Goal: Transaction & Acquisition: Purchase product/service

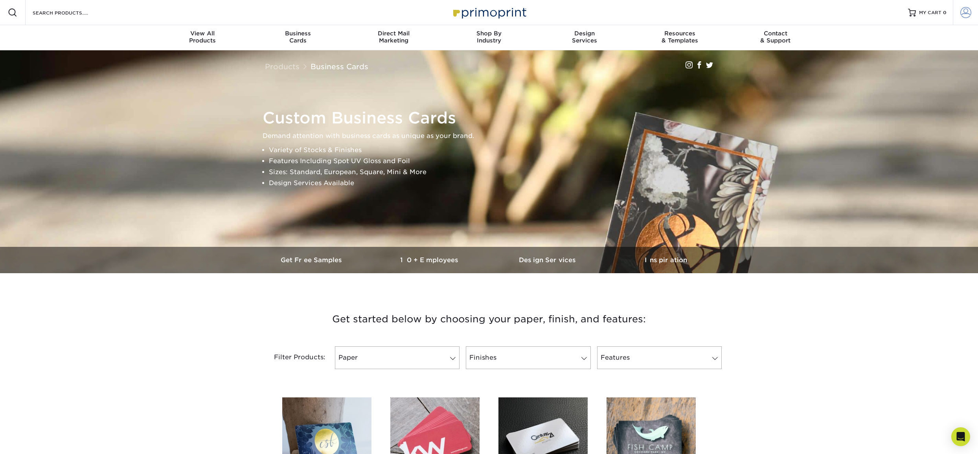
click at [965, 9] on span at bounding box center [965, 12] width 11 height 11
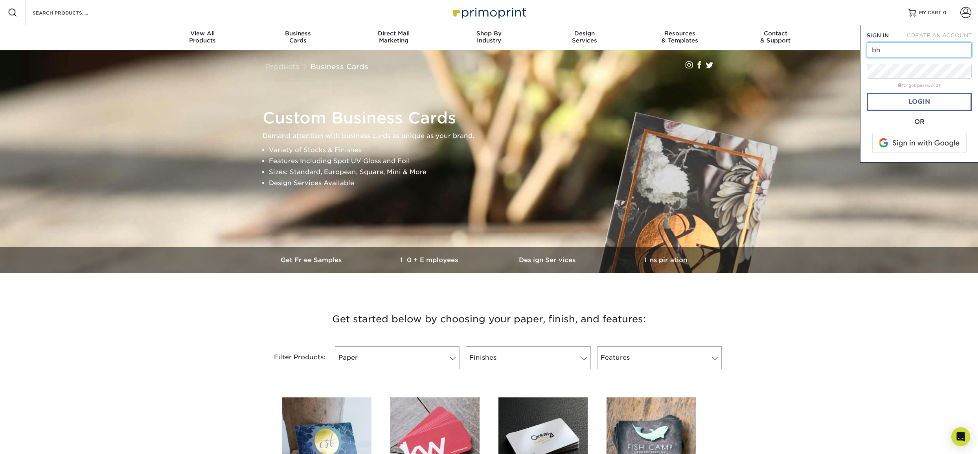
type input "bhays@oneelmington.com"
click at [893, 105] on link "Login" at bounding box center [919, 102] width 105 height 18
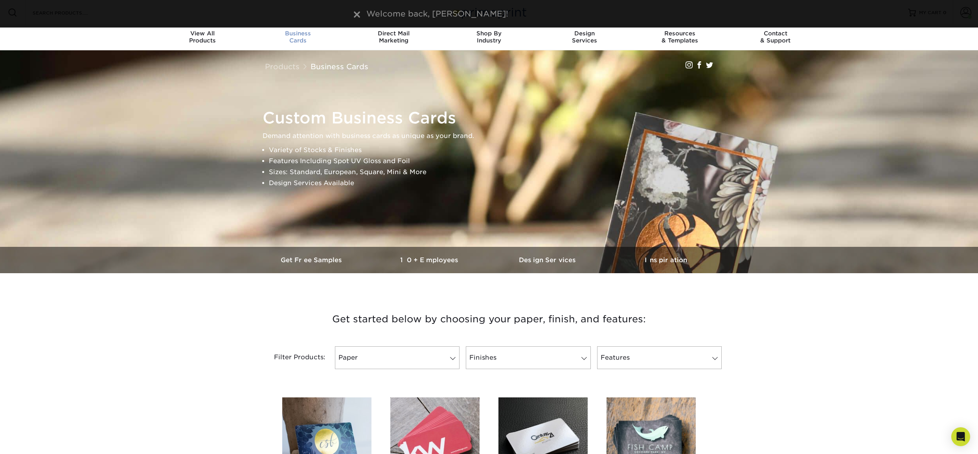
click at [301, 40] on div "Business Cards" at bounding box center [298, 37] width 96 height 14
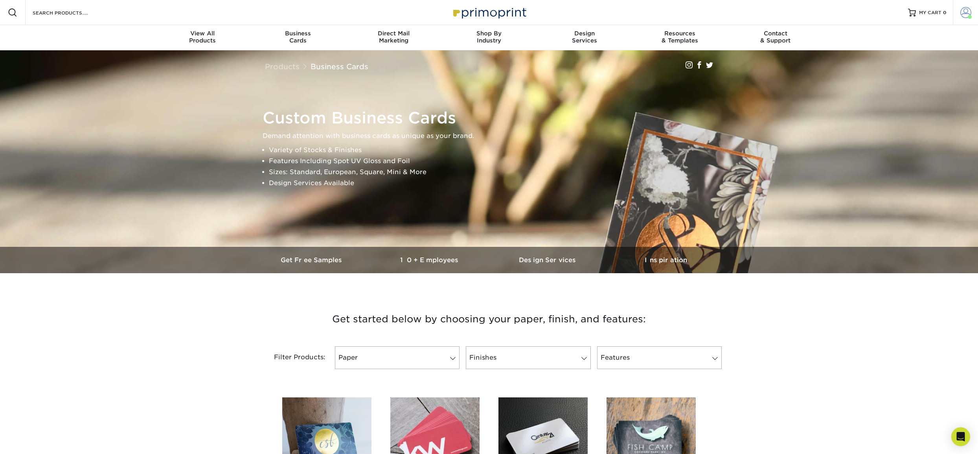
click at [960, 13] on link "Account" at bounding box center [965, 12] width 25 height 25
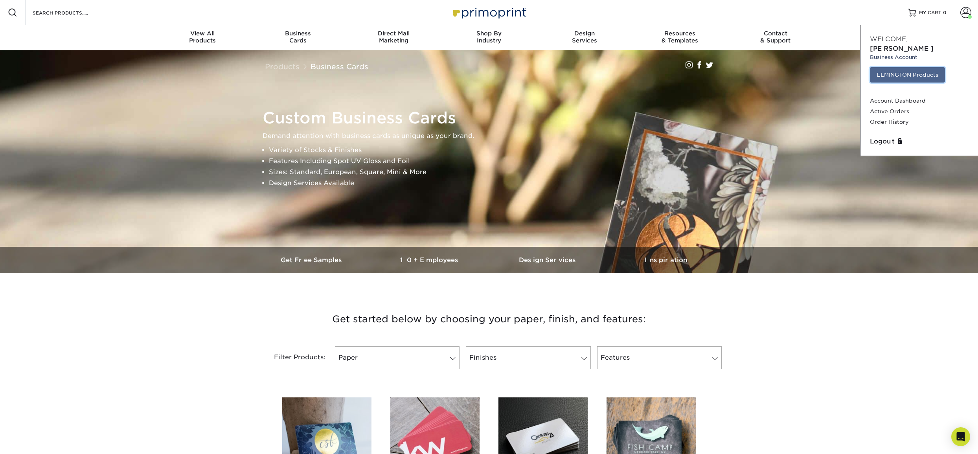
click at [904, 67] on link "ELMINGTON Products" at bounding box center [907, 74] width 75 height 15
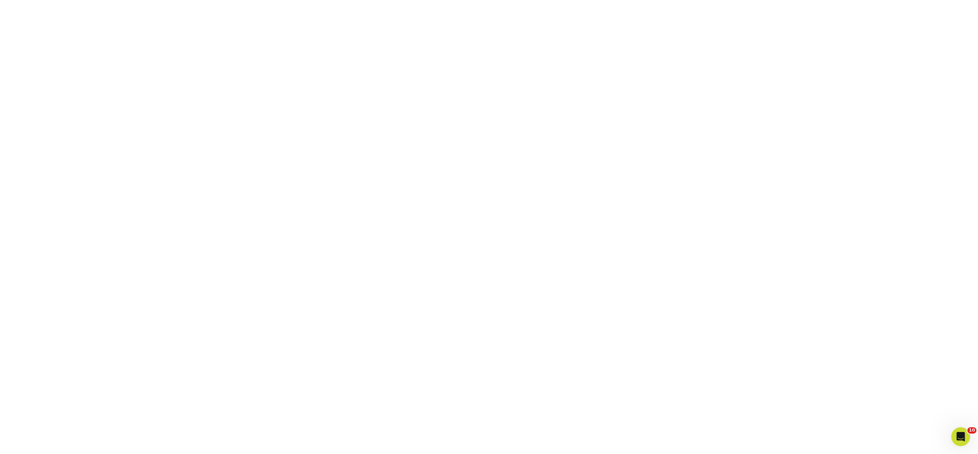
scroll to position [208, 0]
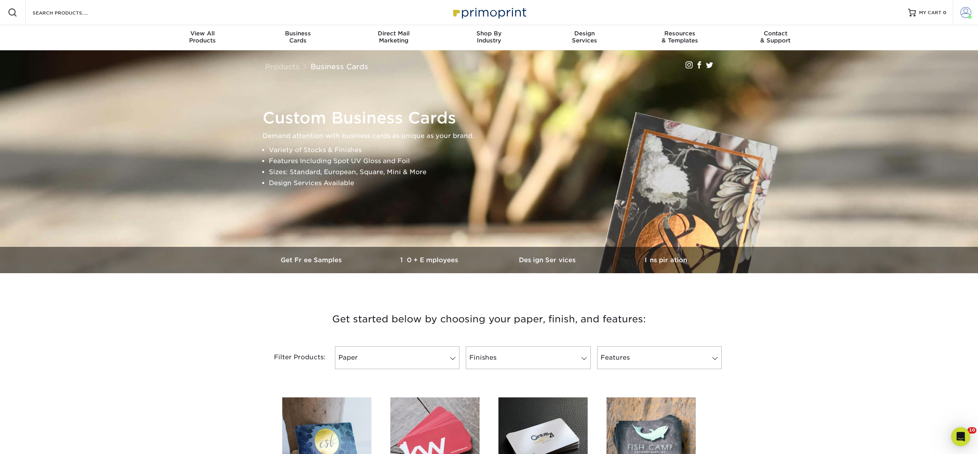
click at [970, 14] on span at bounding box center [965, 12] width 11 height 11
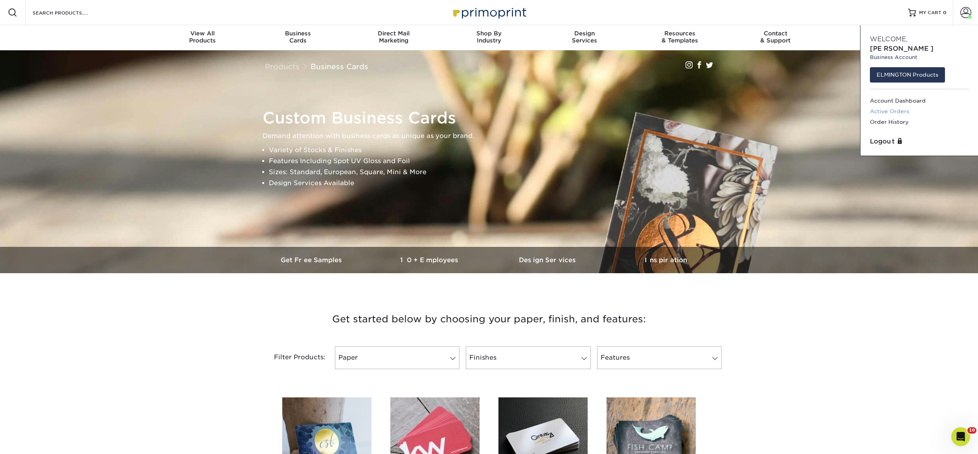
click at [892, 106] on link "Active Orders" at bounding box center [919, 111] width 99 height 11
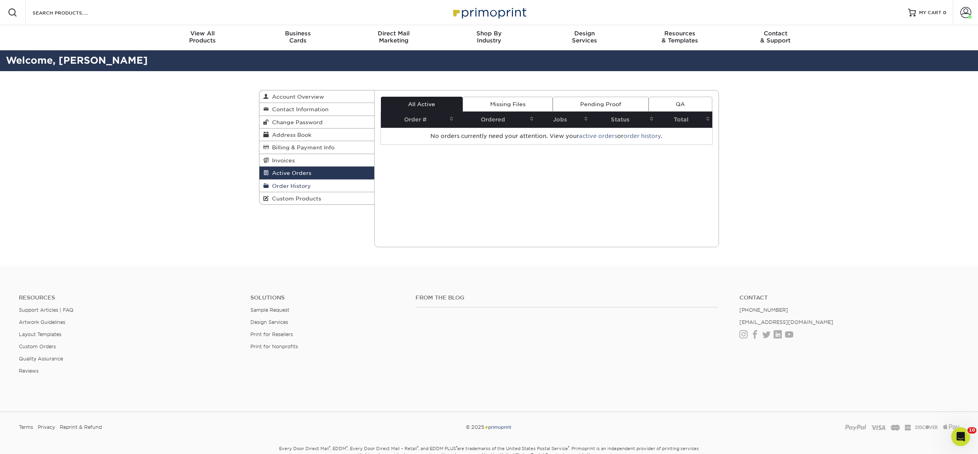
click at [298, 180] on link "Order History" at bounding box center [316, 186] width 115 height 13
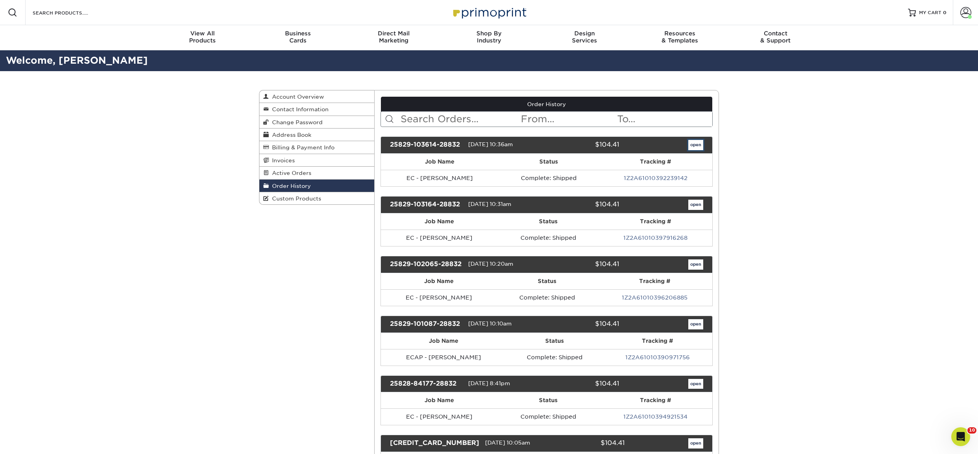
click at [694, 145] on link "open" at bounding box center [695, 145] width 15 height 10
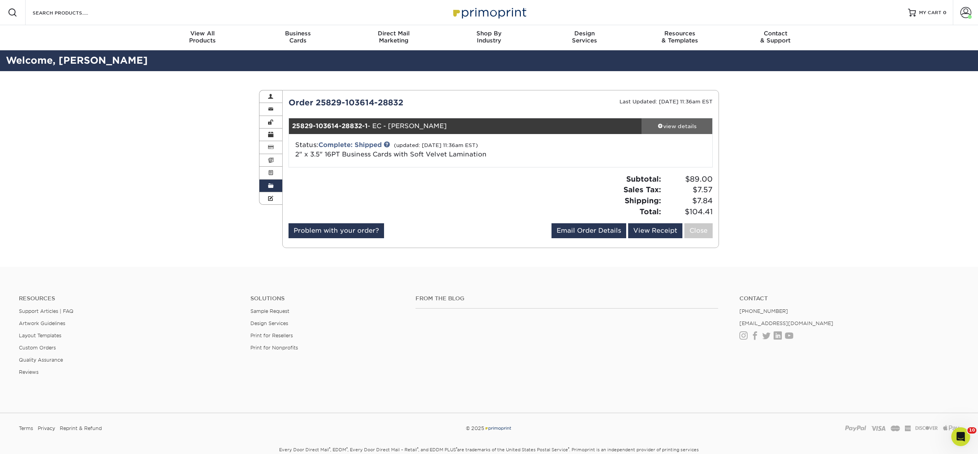
click at [696, 125] on div "view details" at bounding box center [677, 126] width 71 height 8
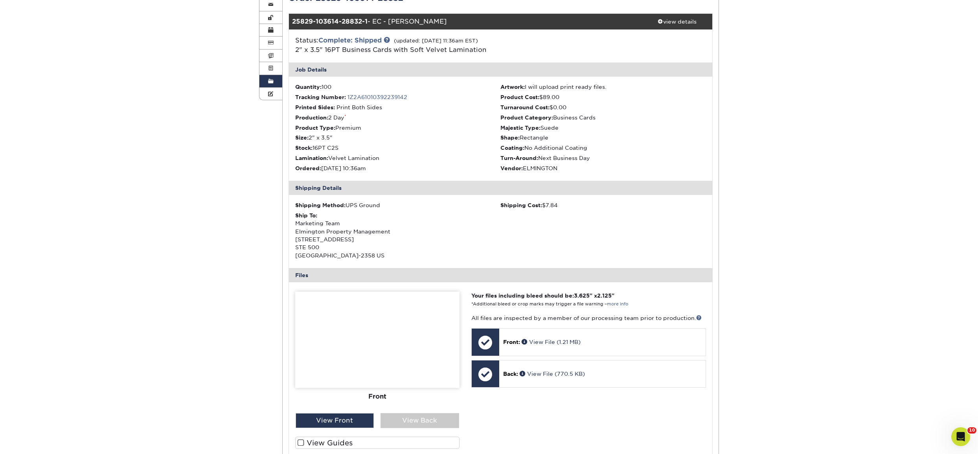
scroll to position [132, 0]
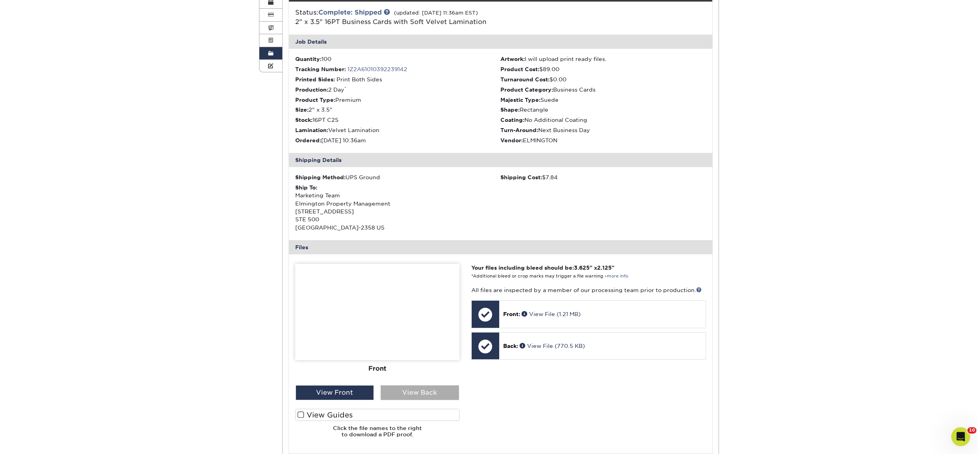
click at [403, 398] on div "View Back" at bounding box center [420, 392] width 79 height 15
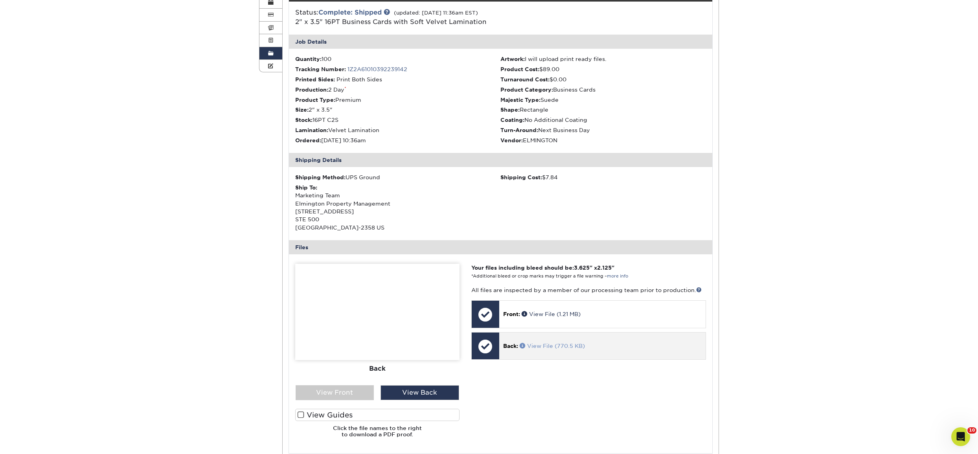
click at [559, 344] on link "View File (770.5 KB)" at bounding box center [552, 346] width 65 height 6
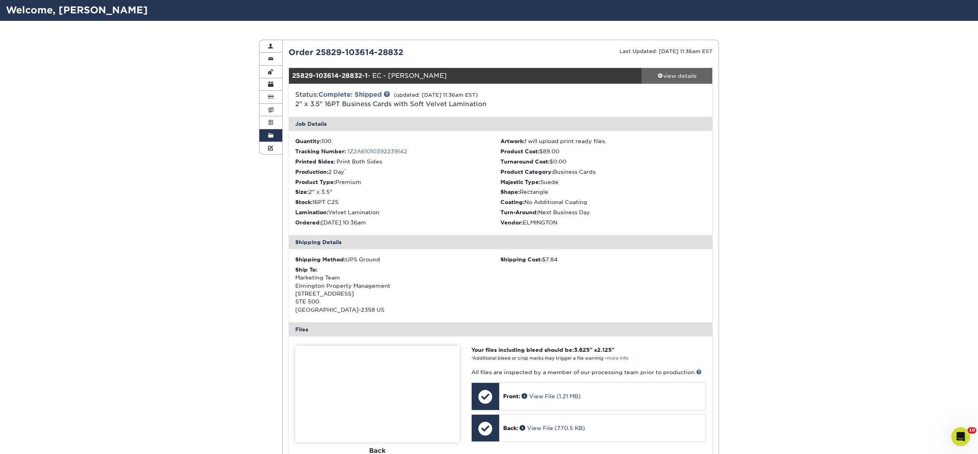
click at [677, 74] on div "view details" at bounding box center [677, 76] width 71 height 8
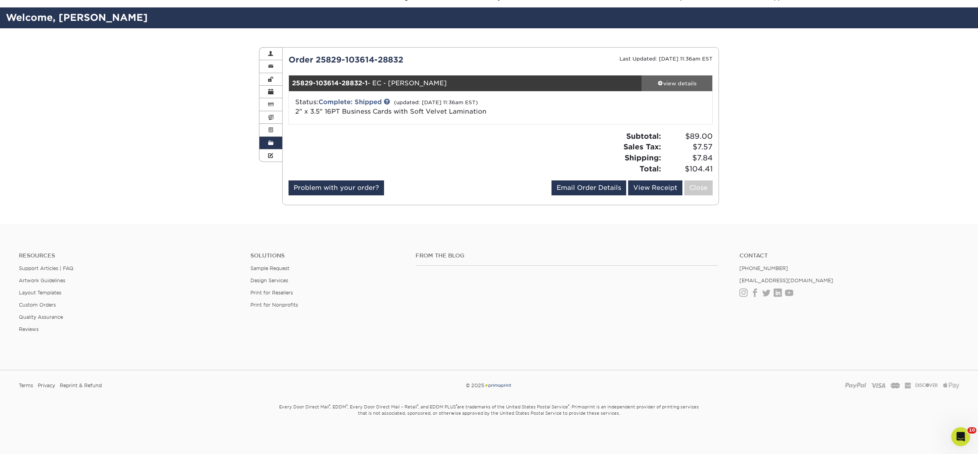
scroll to position [43, 0]
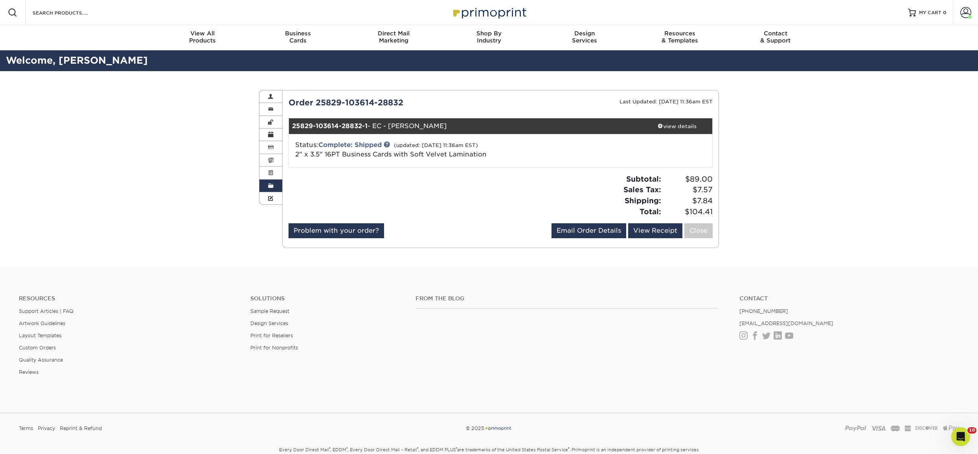
click at [311, 122] on strong "25829-103614-28832-1" at bounding box center [329, 125] width 75 height 7
click at [272, 186] on span at bounding box center [271, 186] width 6 height 6
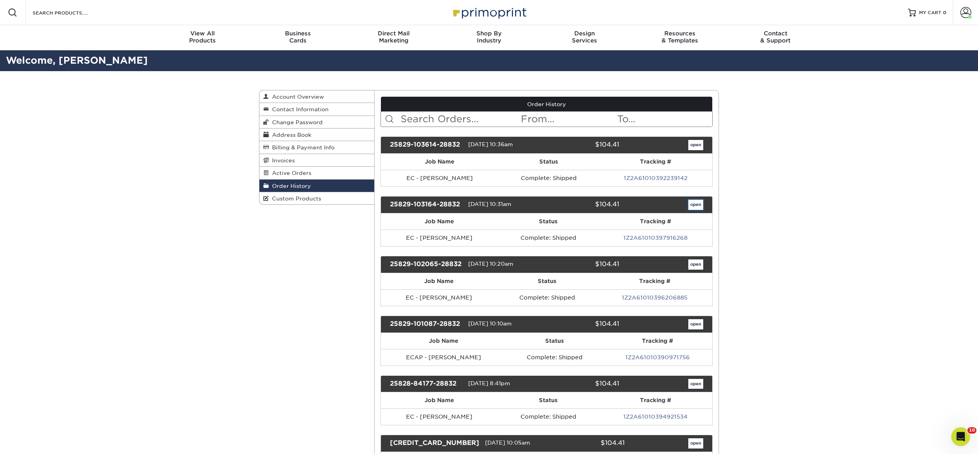
click at [697, 205] on link "open" at bounding box center [695, 205] width 15 height 10
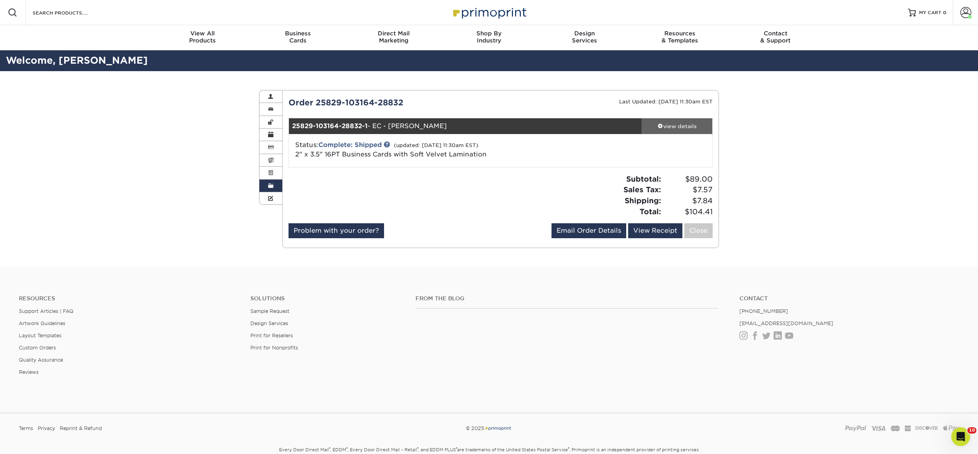
click at [662, 131] on link "view details" at bounding box center [677, 126] width 71 height 16
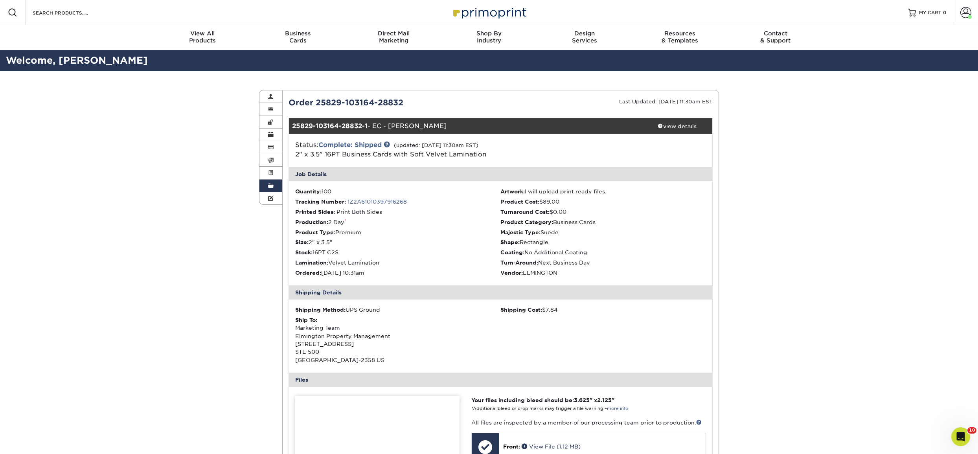
scroll to position [207, 0]
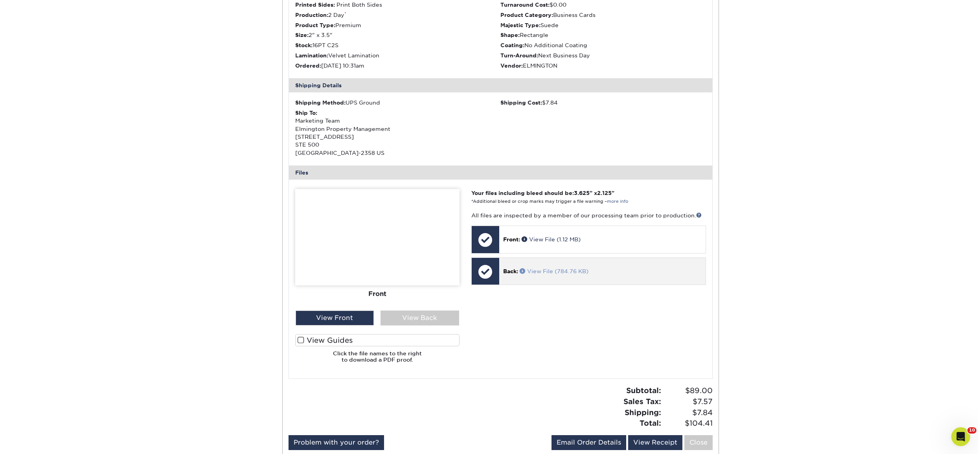
click at [558, 272] on link "View File (784.76 KB)" at bounding box center [554, 271] width 69 height 6
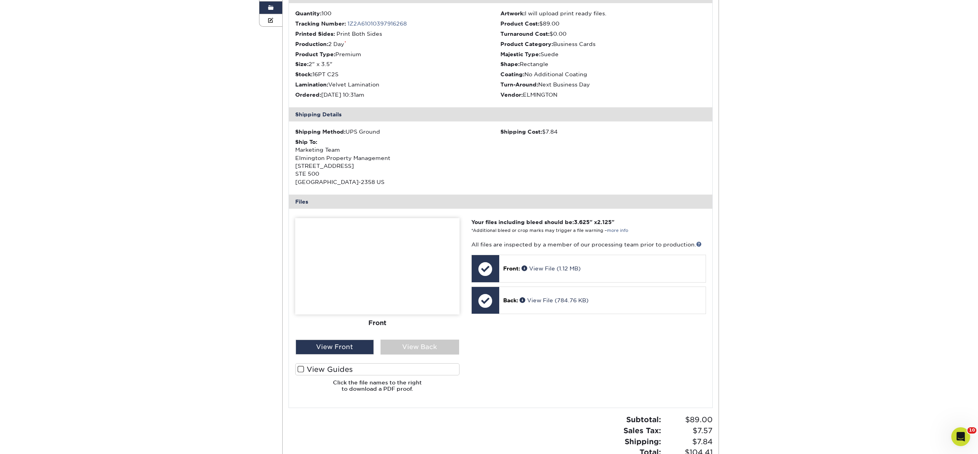
scroll to position [45, 0]
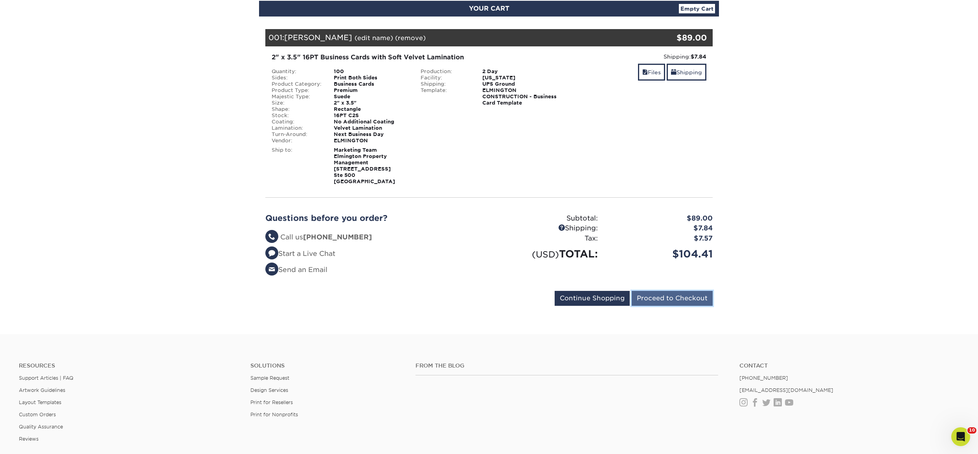
click at [682, 301] on input "Proceed to Checkout" at bounding box center [672, 298] width 81 height 15
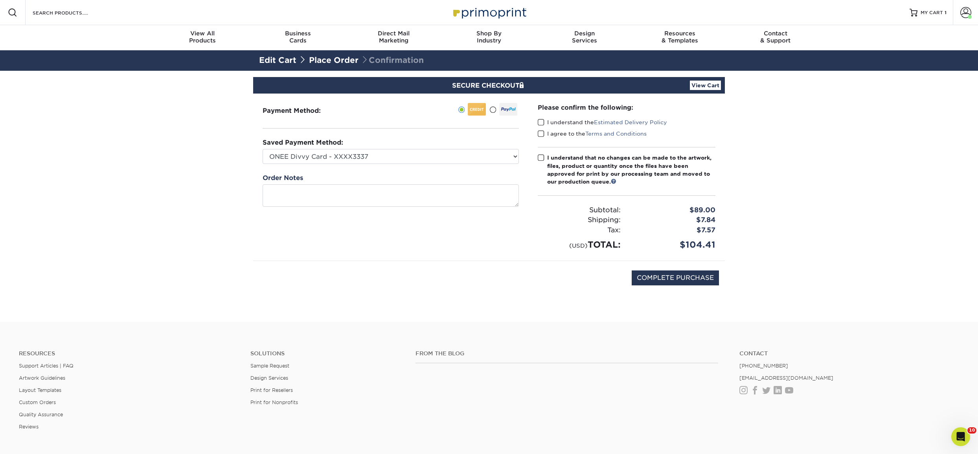
click at [538, 123] on span at bounding box center [541, 122] width 7 height 7
click at [0, 0] on input "I understand the Estimated Delivery Policy" at bounding box center [0, 0] width 0 height 0
click at [540, 132] on span at bounding box center [541, 133] width 7 height 7
click at [0, 0] on input "I agree to the Terms and Conditions" at bounding box center [0, 0] width 0 height 0
click at [541, 154] on span at bounding box center [541, 157] width 7 height 7
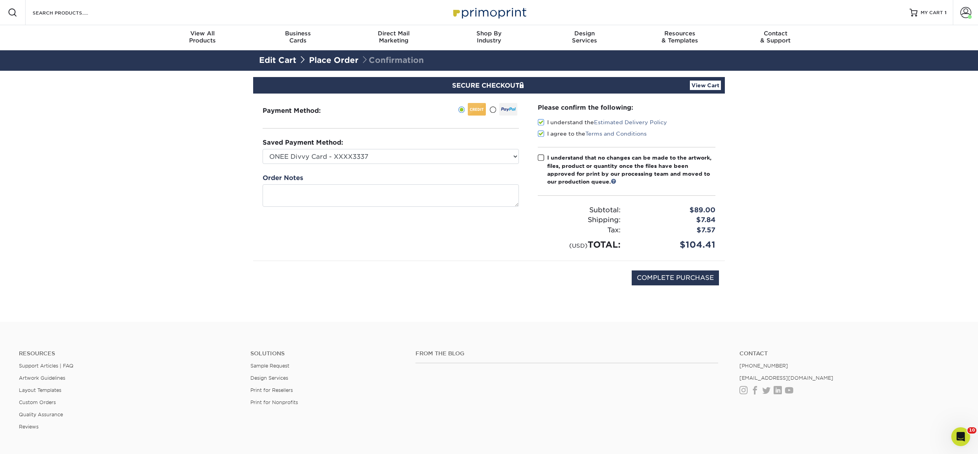
click at [0, 0] on input "I understand that no changes can be made to the artwork, files, product or quan…" at bounding box center [0, 0] width 0 height 0
click at [667, 282] on input "COMPLETE PURCHASE" at bounding box center [675, 277] width 87 height 15
type input "PROCESSING, PLEASE WAIT..."
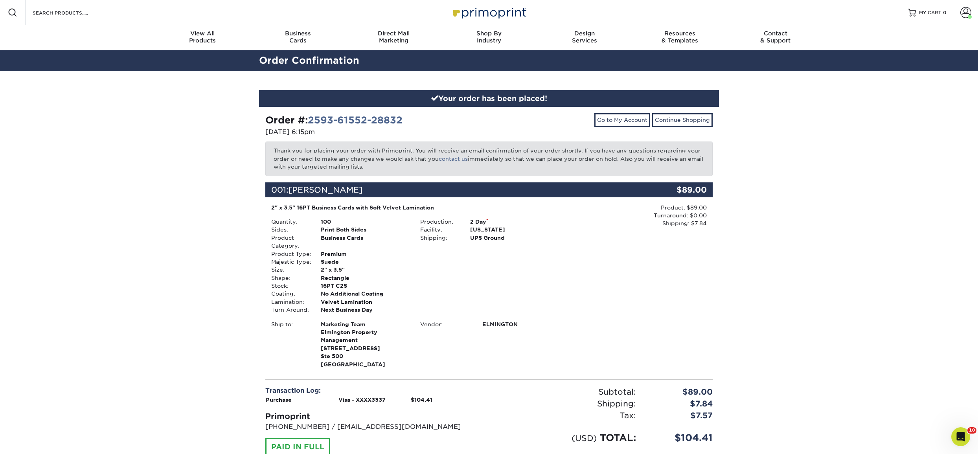
scroll to position [177, 0]
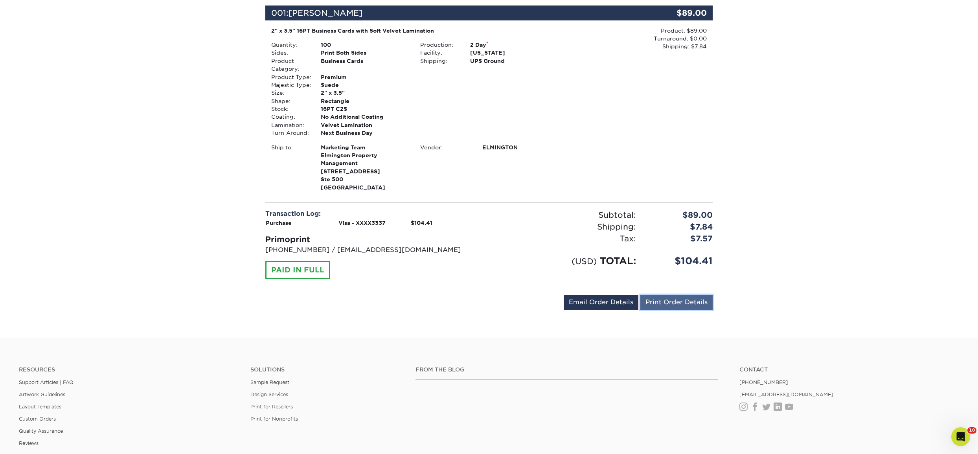
click at [687, 303] on link "Print Order Details" at bounding box center [676, 302] width 72 height 15
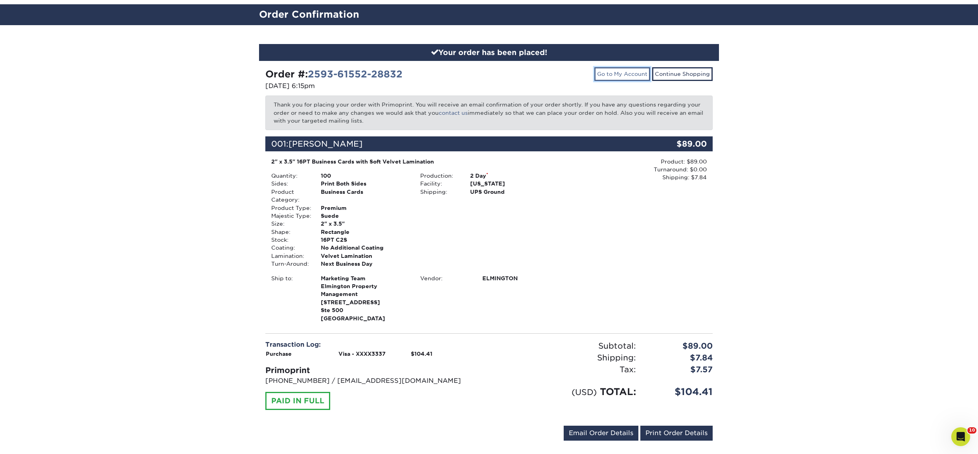
click at [634, 76] on link "Go to My Account" at bounding box center [622, 73] width 56 height 13
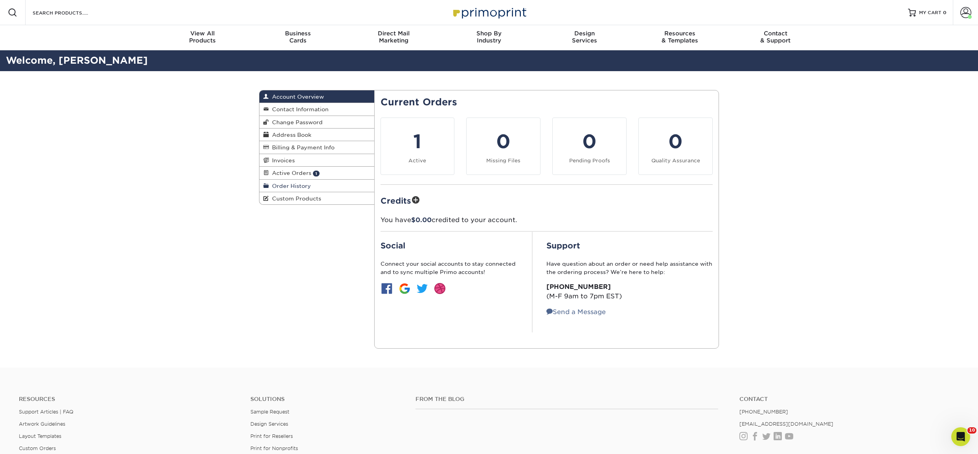
click at [296, 184] on span "Order History" at bounding box center [290, 186] width 42 height 6
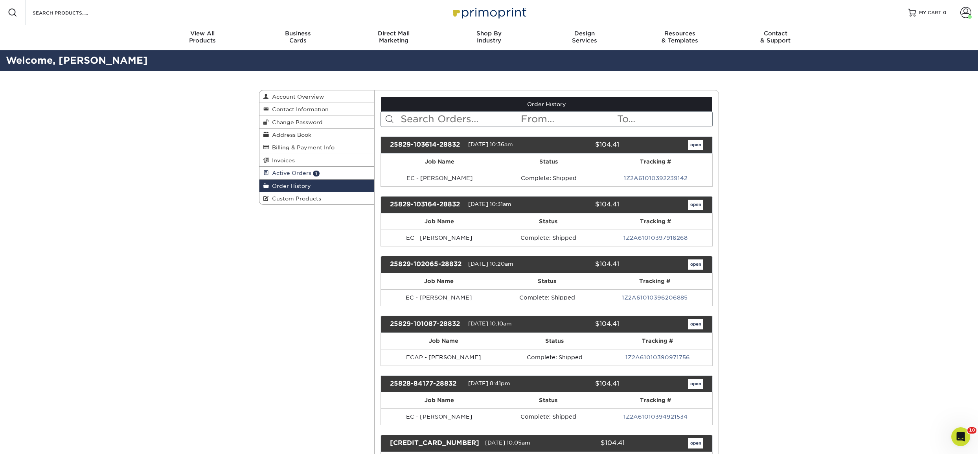
click at [302, 173] on span "Active Orders" at bounding box center [290, 173] width 42 height 6
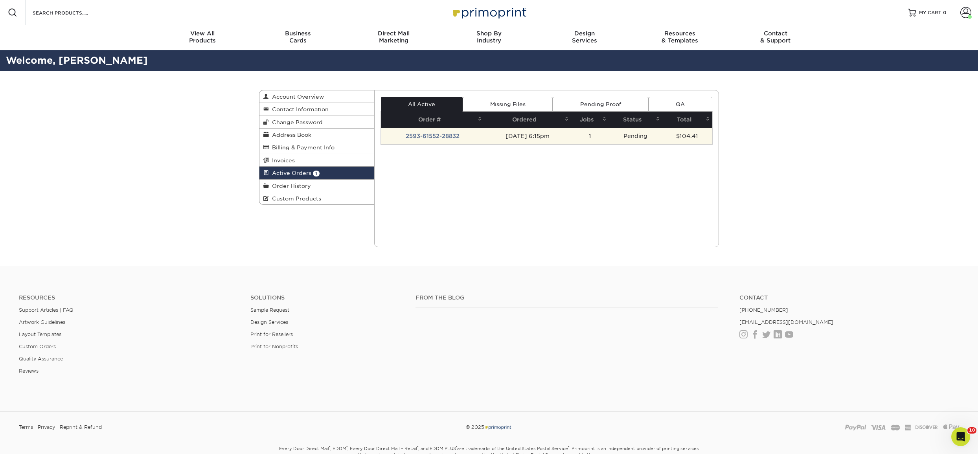
click at [432, 136] on td "2593-61552-28832" at bounding box center [432, 136] width 103 height 17
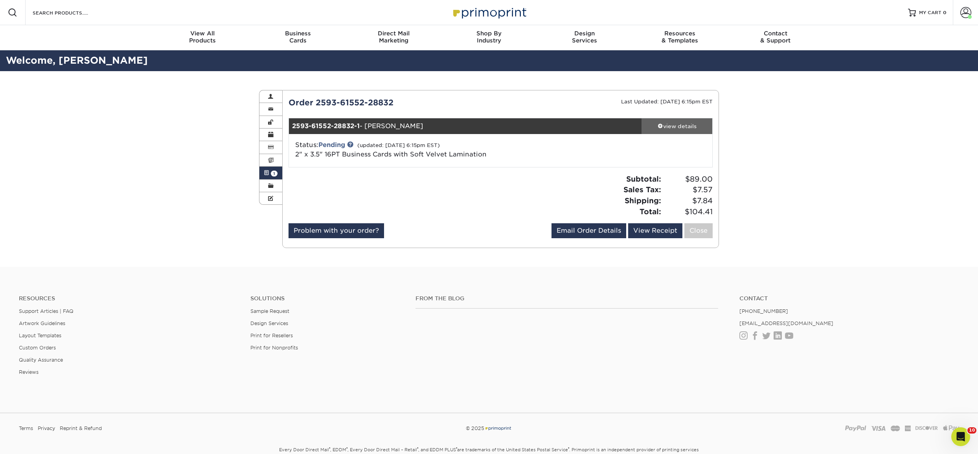
click at [679, 122] on div "view details" at bounding box center [677, 126] width 71 height 8
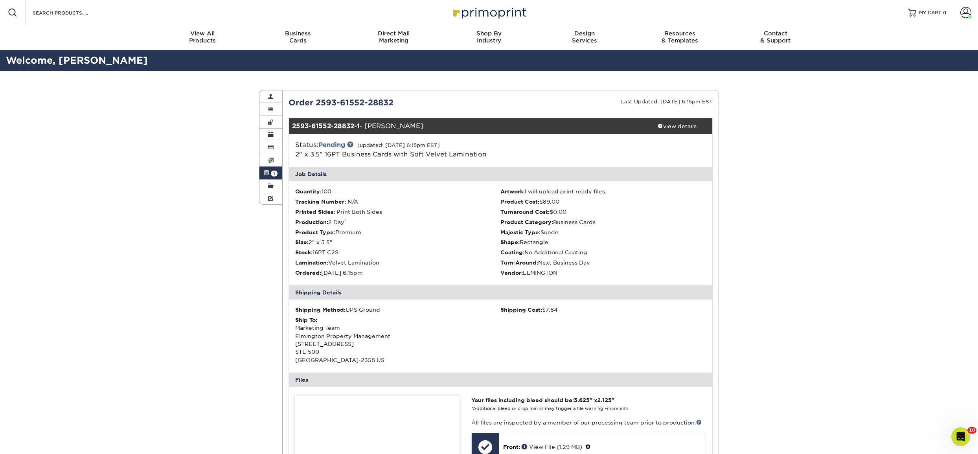
scroll to position [173, 0]
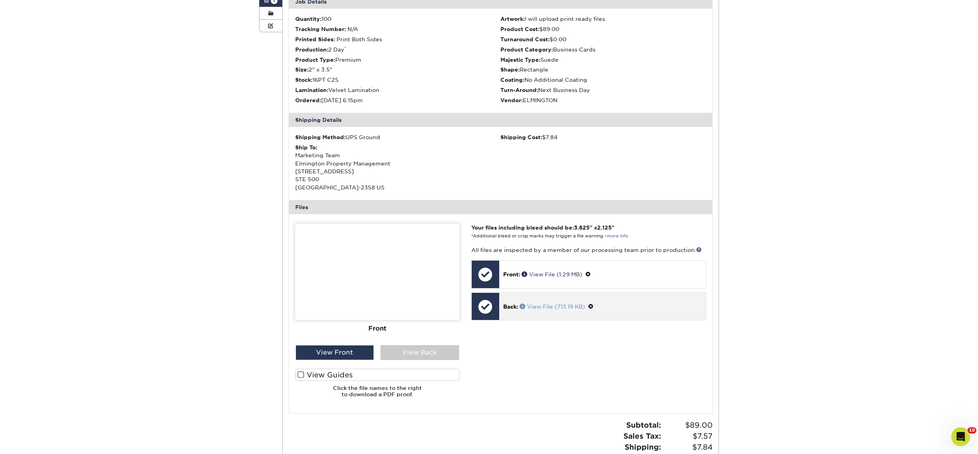
click at [560, 306] on link "View File (713.19 KB)" at bounding box center [552, 306] width 65 height 6
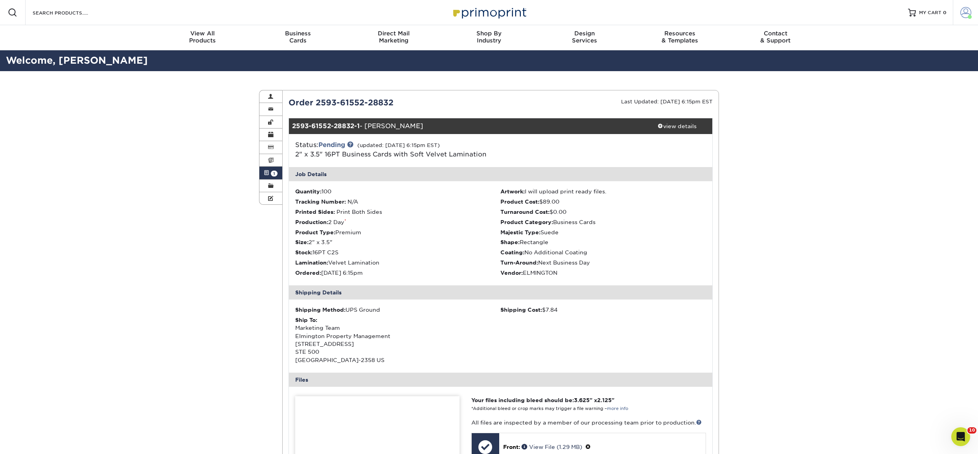
click at [968, 7] on span at bounding box center [965, 12] width 11 height 11
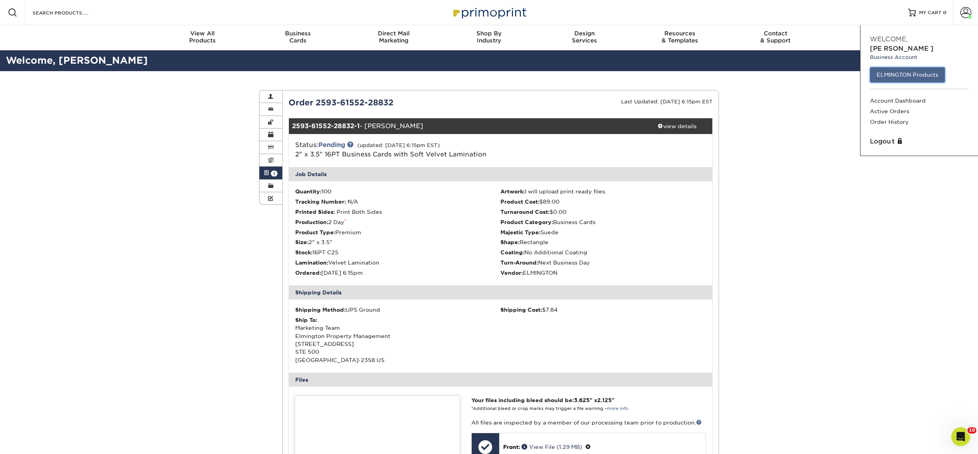
click at [925, 67] on link "ELMINGTON Products" at bounding box center [907, 74] width 75 height 15
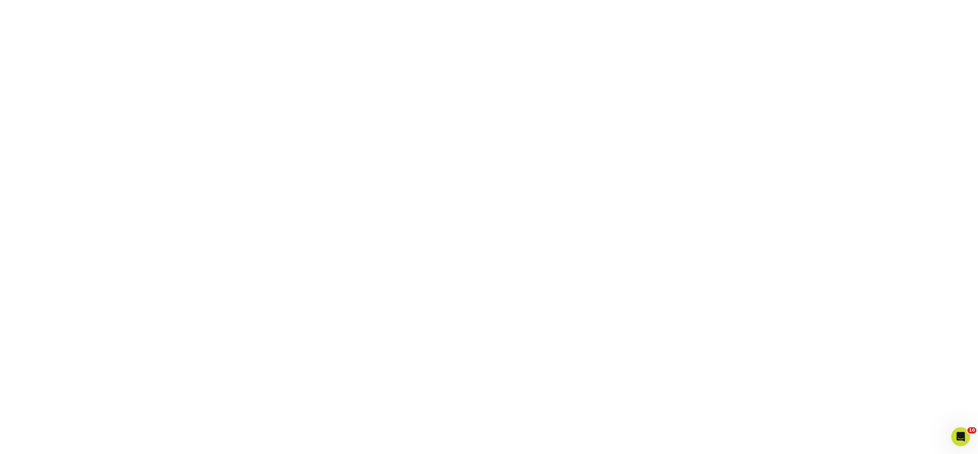
scroll to position [311, 0]
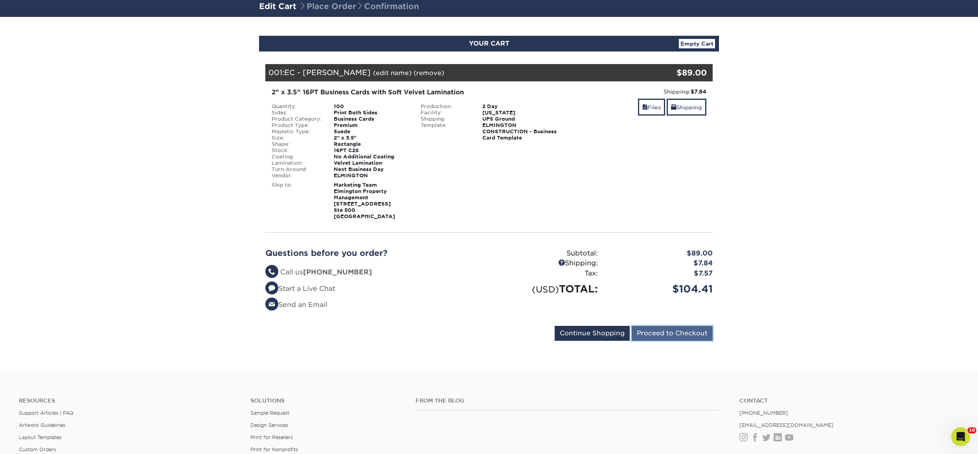
click at [678, 335] on input "Proceed to Checkout" at bounding box center [672, 333] width 81 height 15
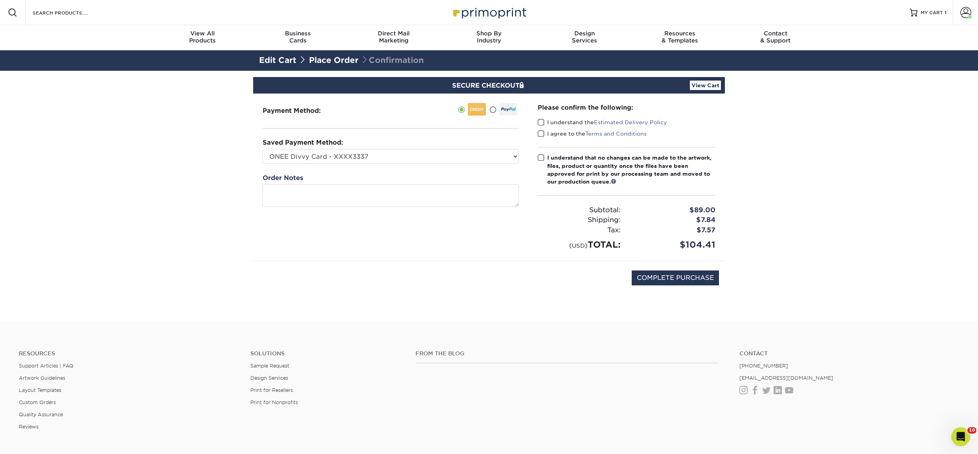
click at [542, 123] on span at bounding box center [541, 122] width 7 height 7
click at [0, 0] on input "I understand the Estimated Delivery Policy" at bounding box center [0, 0] width 0 height 0
click at [541, 136] on span at bounding box center [541, 133] width 7 height 7
click at [0, 0] on input "I agree to the Terms and Conditions" at bounding box center [0, 0] width 0 height 0
click at [539, 158] on span at bounding box center [541, 157] width 7 height 7
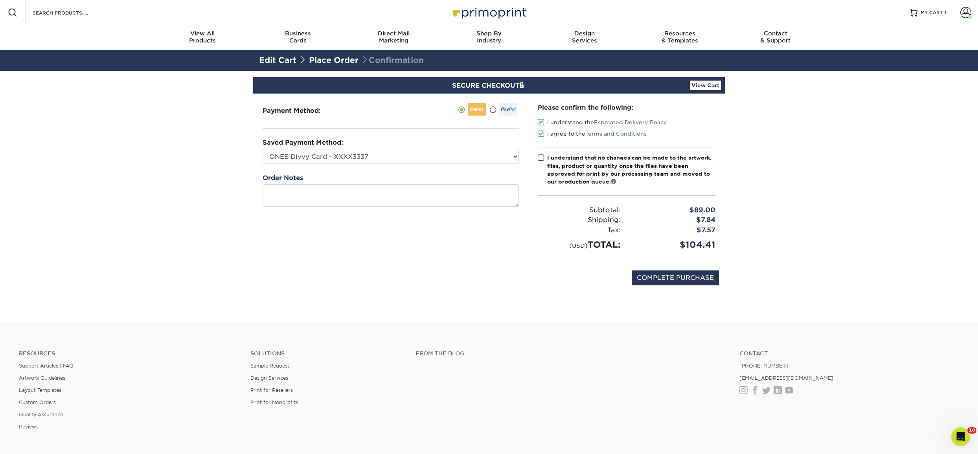
click at [0, 0] on input "I understand that no changes can be made to the artwork, files, product or quan…" at bounding box center [0, 0] width 0 height 0
click at [681, 280] on input "COMPLETE PURCHASE" at bounding box center [675, 277] width 87 height 15
type input "PROCESSING, PLEASE WAIT..."
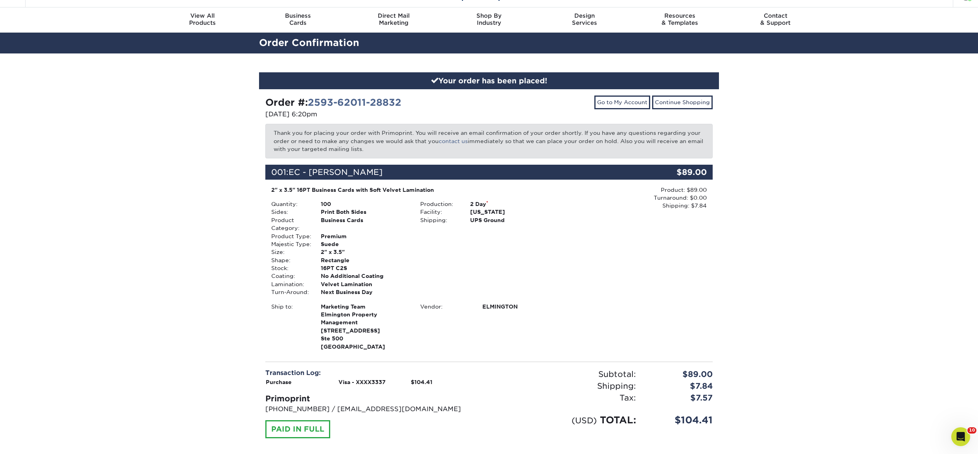
scroll to position [180, 0]
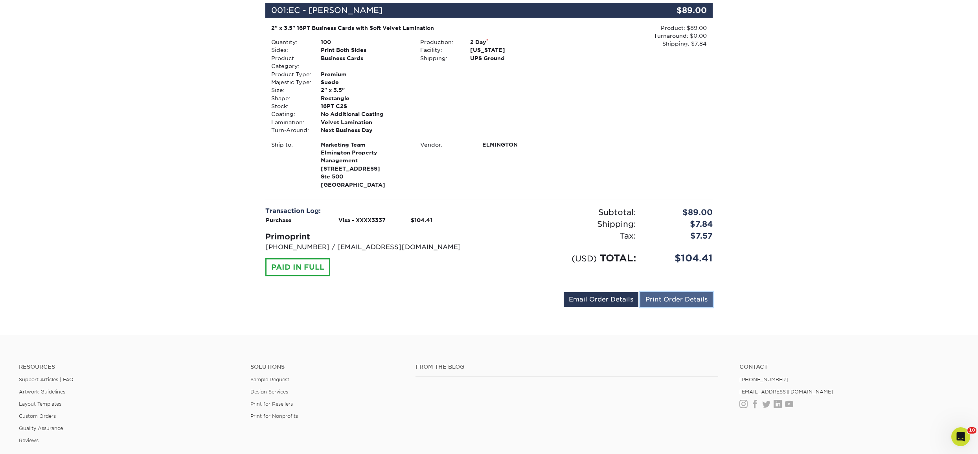
click at [687, 304] on link "Print Order Details" at bounding box center [676, 299] width 72 height 15
